Goal: Task Accomplishment & Management: Manage account settings

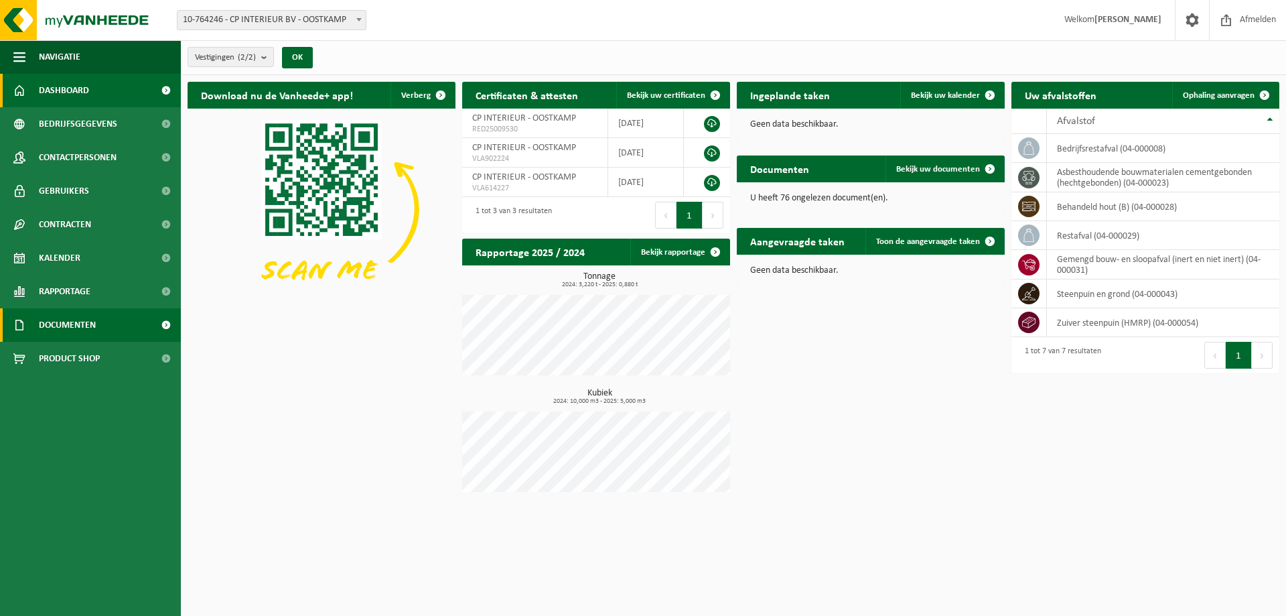
click at [82, 320] on span "Documenten" at bounding box center [67, 324] width 57 height 33
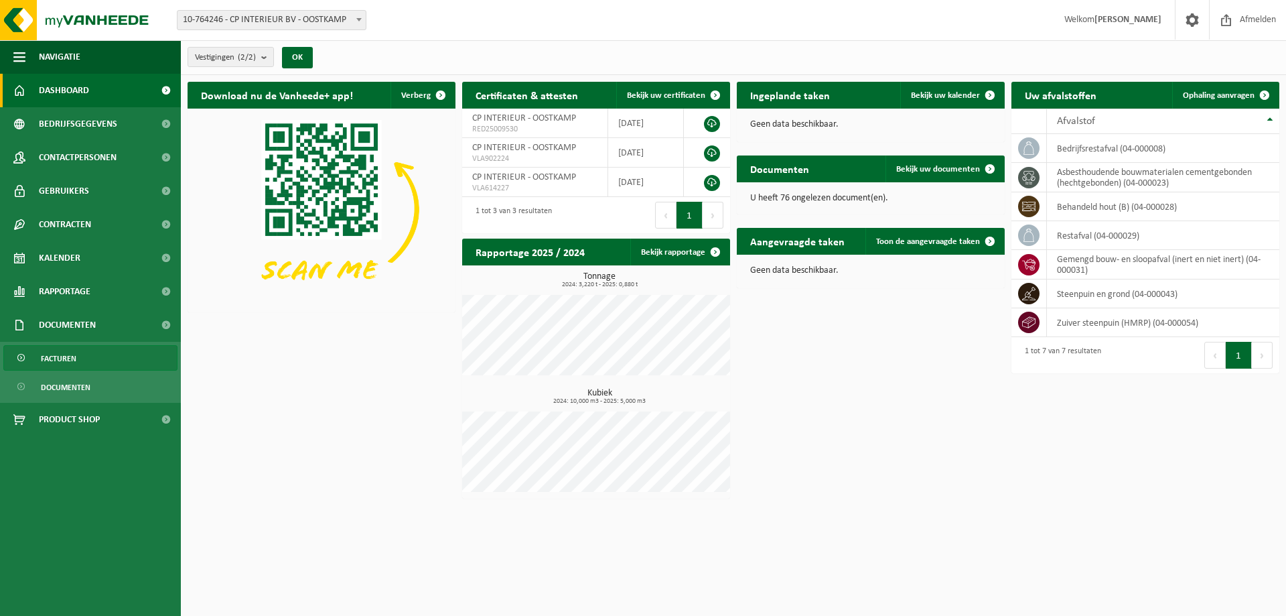
click at [64, 354] on span "Facturen" at bounding box center [59, 358] width 36 height 25
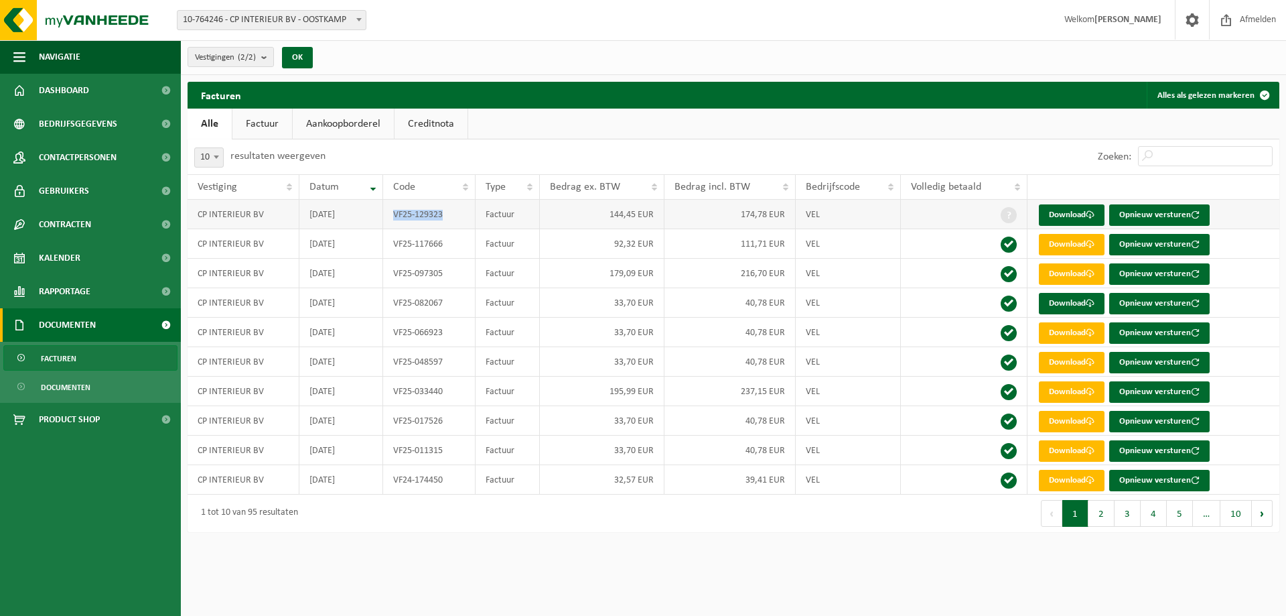
drag, startPoint x: 451, startPoint y: 216, endPoint x: 393, endPoint y: 214, distance: 57.6
click at [393, 214] on td "VF25-129323" at bounding box center [429, 214] width 92 height 29
copy td "VF25-129323"
click at [1074, 208] on link "Download" at bounding box center [1072, 214] width 66 height 21
click at [76, 84] on span "Dashboard" at bounding box center [64, 90] width 50 height 33
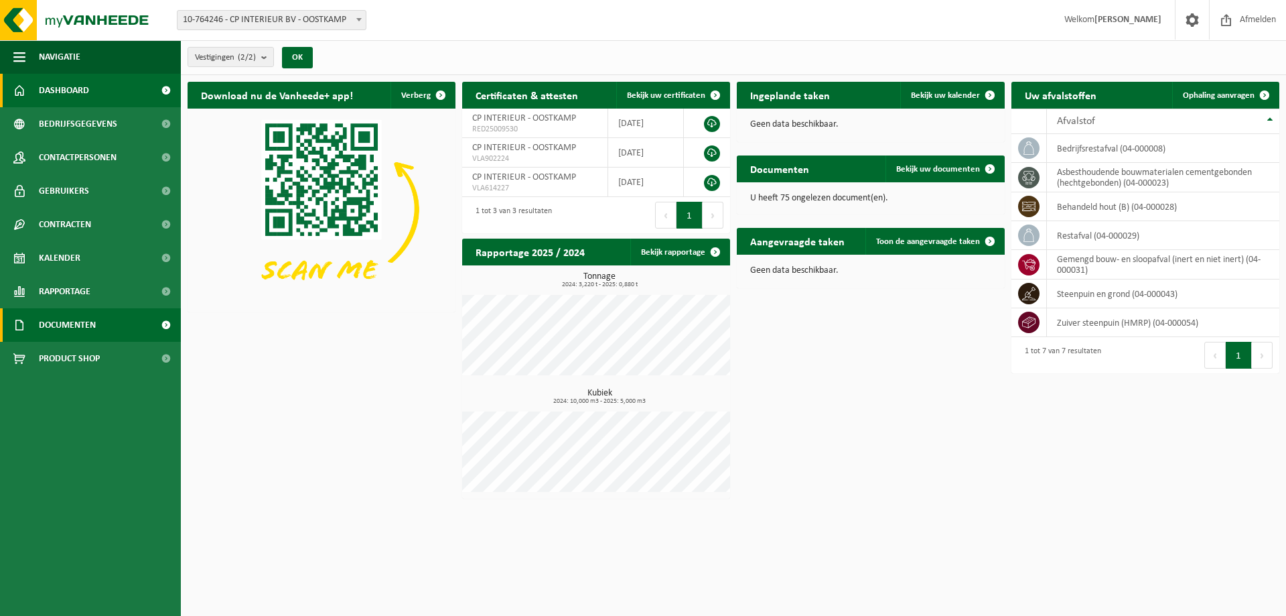
click at [72, 321] on span "Documenten" at bounding box center [67, 324] width 57 height 33
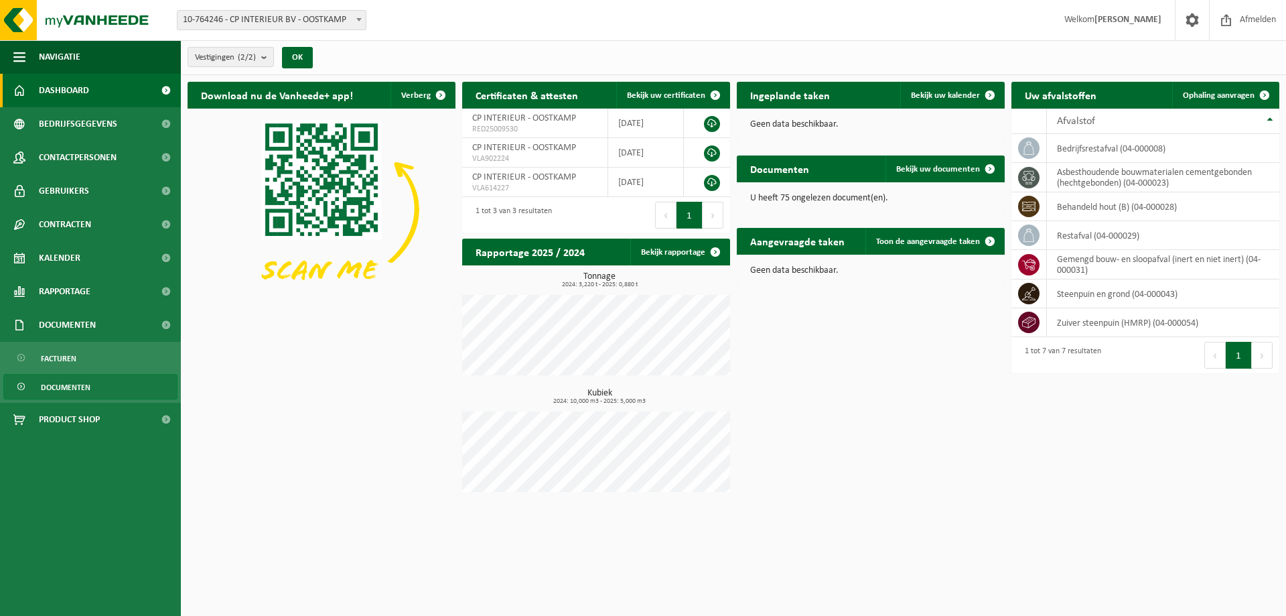
click at [58, 382] on span "Documenten" at bounding box center [66, 386] width 50 height 25
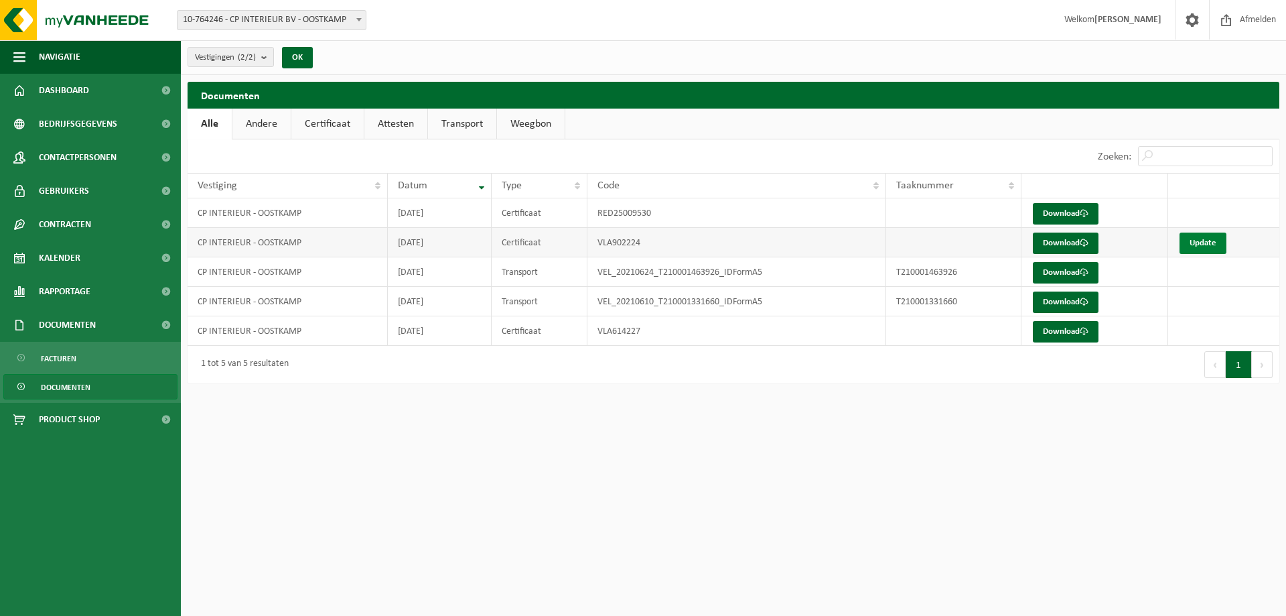
click at [1210, 244] on link "Update" at bounding box center [1203, 242] width 47 height 21
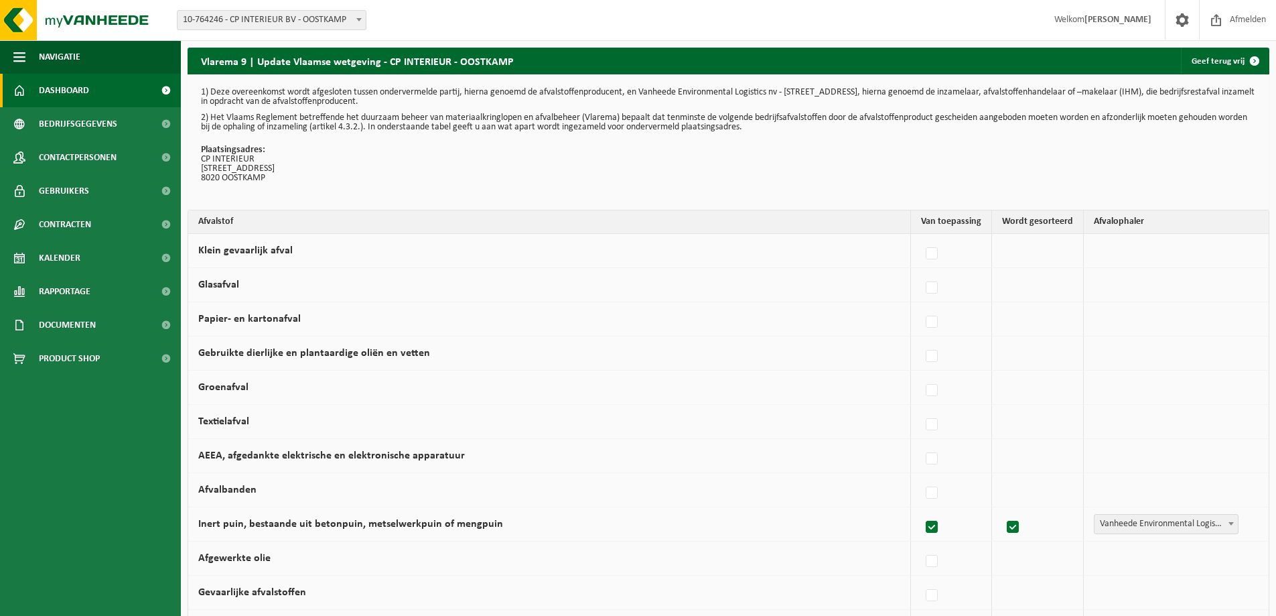
click at [72, 84] on span "Dashboard" at bounding box center [64, 90] width 50 height 33
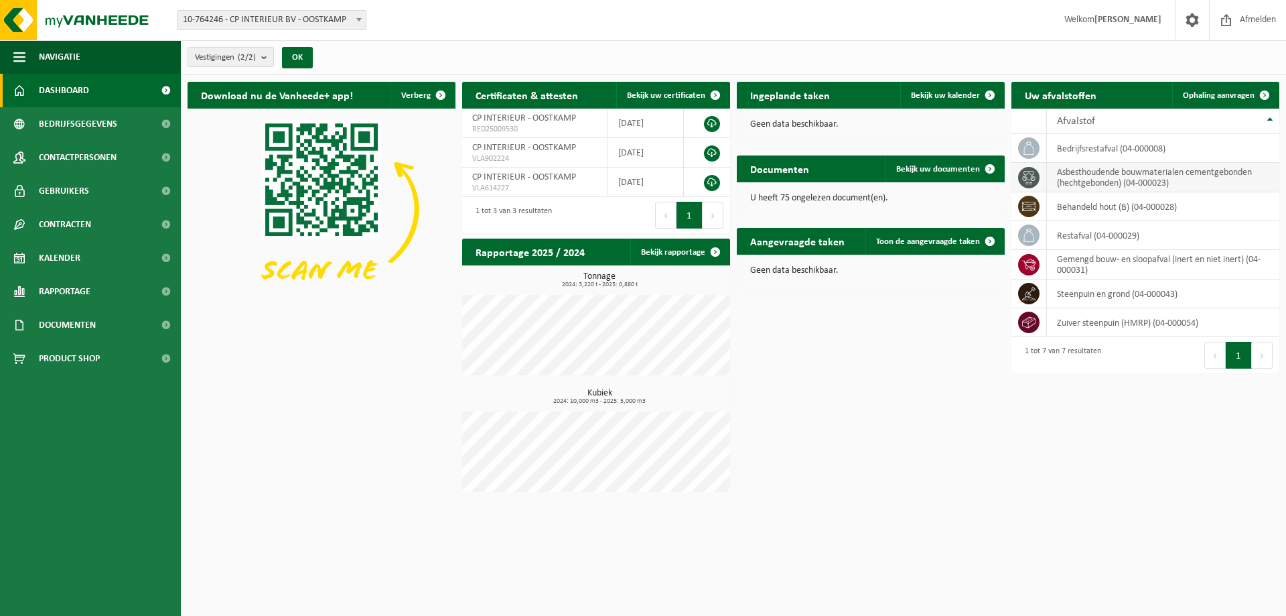
click at [1155, 175] on td "asbesthoudende bouwmaterialen cementgebonden (hechtgebonden) (04-000023)" at bounding box center [1163, 177] width 232 height 29
click at [1078, 177] on td "asbesthoudende bouwmaterialen cementgebonden (hechtgebonden) (04-000023)" at bounding box center [1163, 177] width 232 height 29
click at [1030, 180] on icon at bounding box center [1028, 177] width 13 height 13
click at [85, 219] on span "Contracten" at bounding box center [65, 224] width 52 height 33
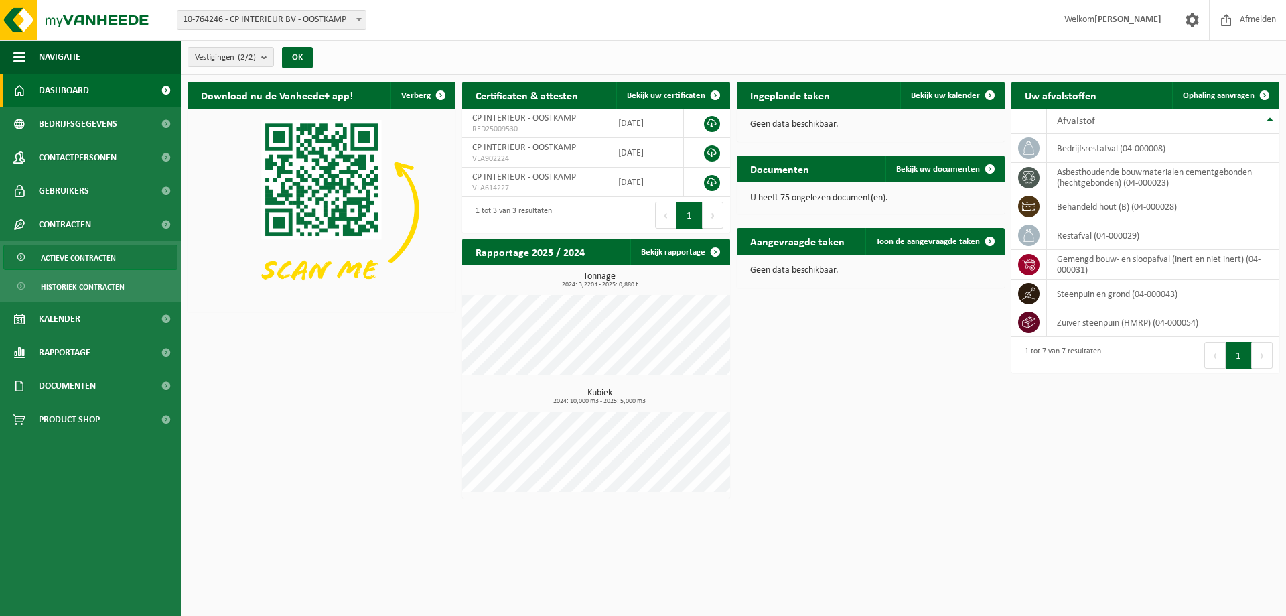
click at [94, 253] on span "Actieve contracten" at bounding box center [78, 257] width 75 height 25
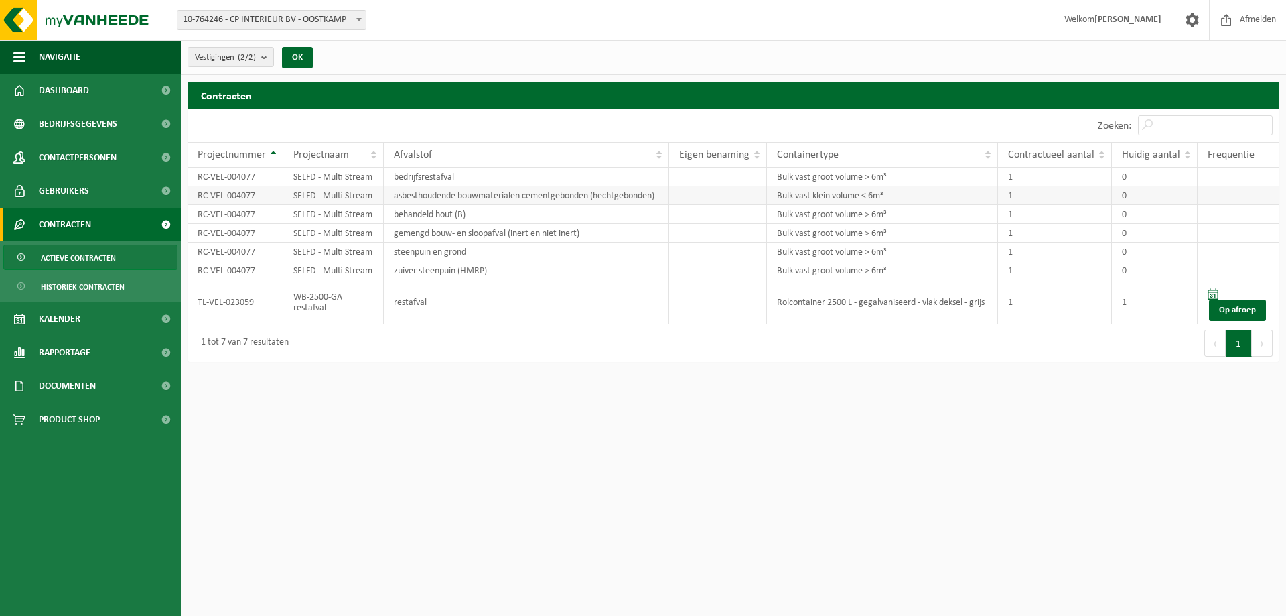
click at [516, 196] on td "asbesthoudende bouwmaterialen cementgebonden (hechtgebonden)" at bounding box center [526, 195] width 285 height 19
click at [107, 153] on span "Contactpersonen" at bounding box center [78, 157] width 78 height 33
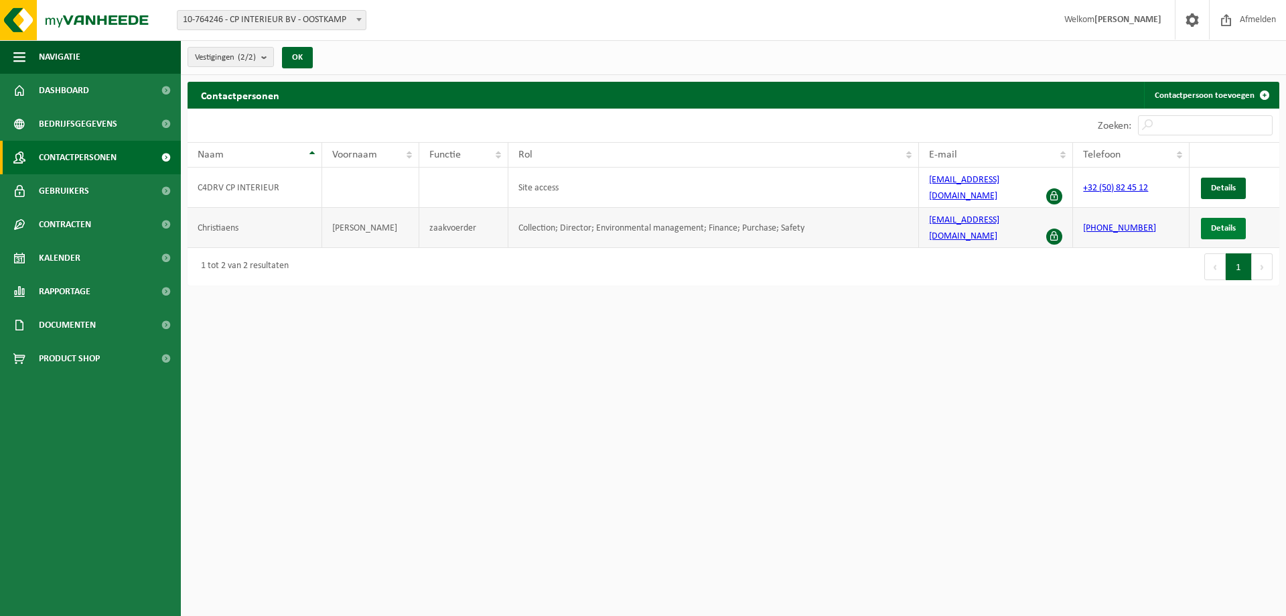
click at [1220, 224] on span "Details" at bounding box center [1223, 228] width 25 height 9
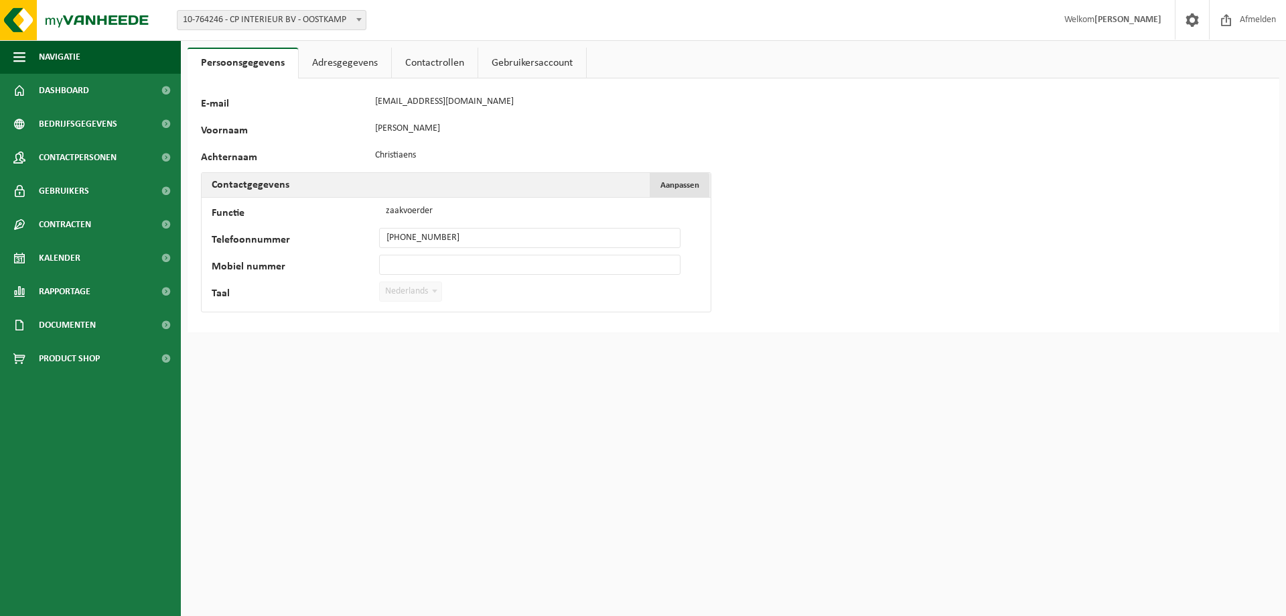
click at [677, 179] on button "Aanpassen Annuleren" at bounding box center [680, 185] width 60 height 24
click at [409, 258] on input "Mobiel nummer" at bounding box center [529, 265] width 301 height 20
drag, startPoint x: 467, startPoint y: 263, endPoint x: 359, endPoint y: 254, distance: 108.2
click at [359, 254] on td "Functie zaakvoerder Telefoonnummer +32 50 82 45 12 Mobiel nummer +32 478 36 84 …" at bounding box center [456, 265] width 509 height 135
type input "+32 478 36 84 47"
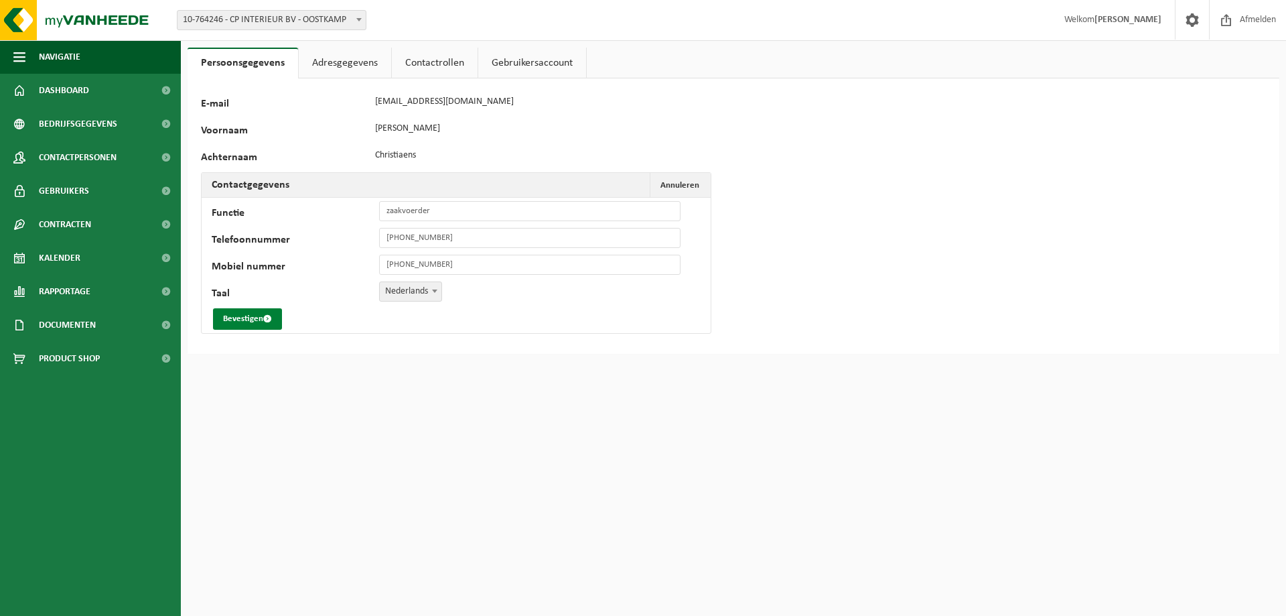
click at [244, 317] on button "Bevestigen" at bounding box center [247, 318] width 69 height 21
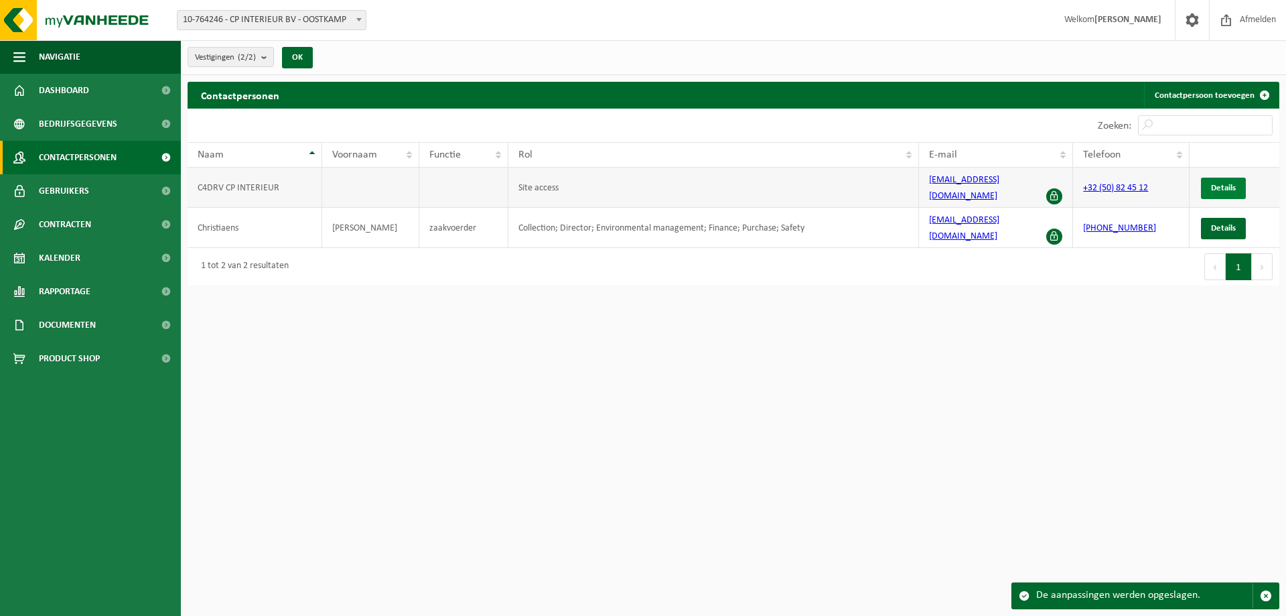
click at [1222, 184] on span "Details" at bounding box center [1223, 188] width 25 height 9
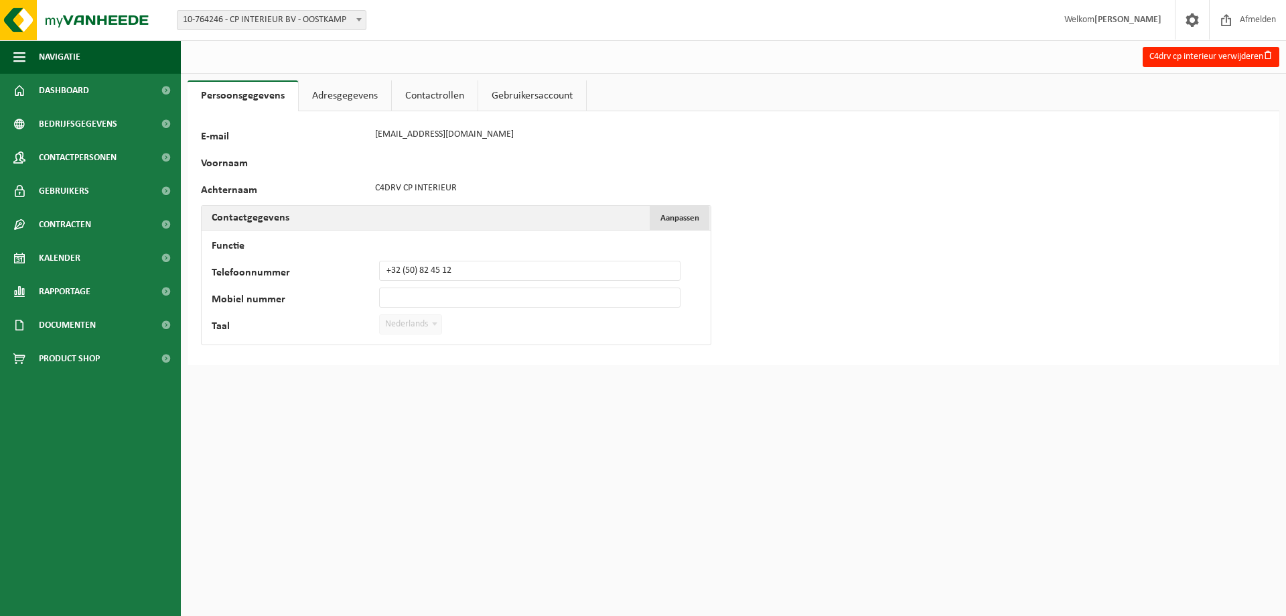
click at [683, 216] on span "Aanpassen" at bounding box center [679, 218] width 39 height 9
click at [449, 295] on input "Mobiel nummer" at bounding box center [529, 297] width 301 height 20
paste input "[PHONE_NUMBER]"
type input "[PHONE_NUMBER]"
click at [241, 352] on button "Bevestigen" at bounding box center [247, 351] width 69 height 21
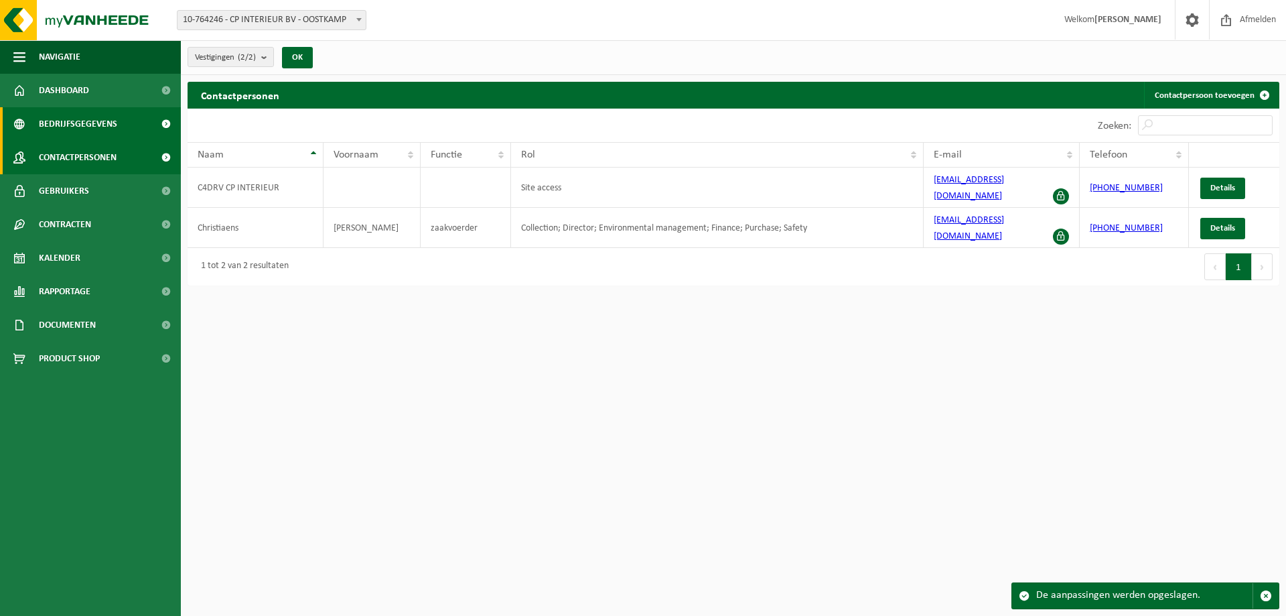
click at [111, 123] on span "Bedrijfsgegevens" at bounding box center [78, 123] width 78 height 33
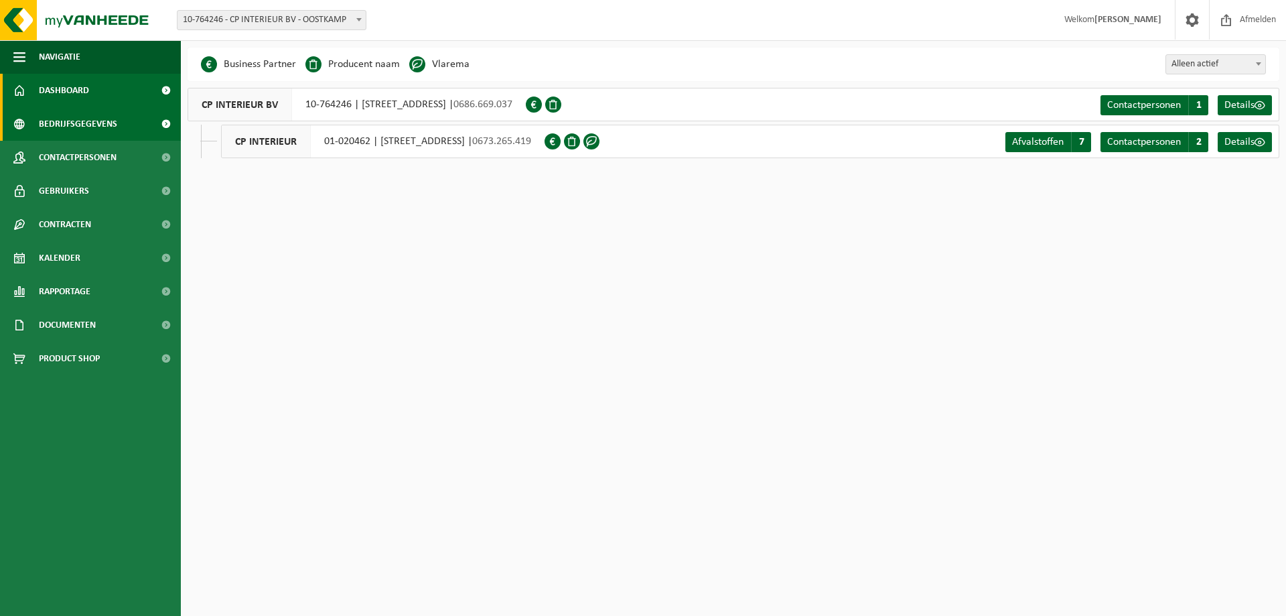
click at [62, 86] on span "Dashboard" at bounding box center [64, 90] width 50 height 33
